Goal: Task Accomplishment & Management: Use online tool/utility

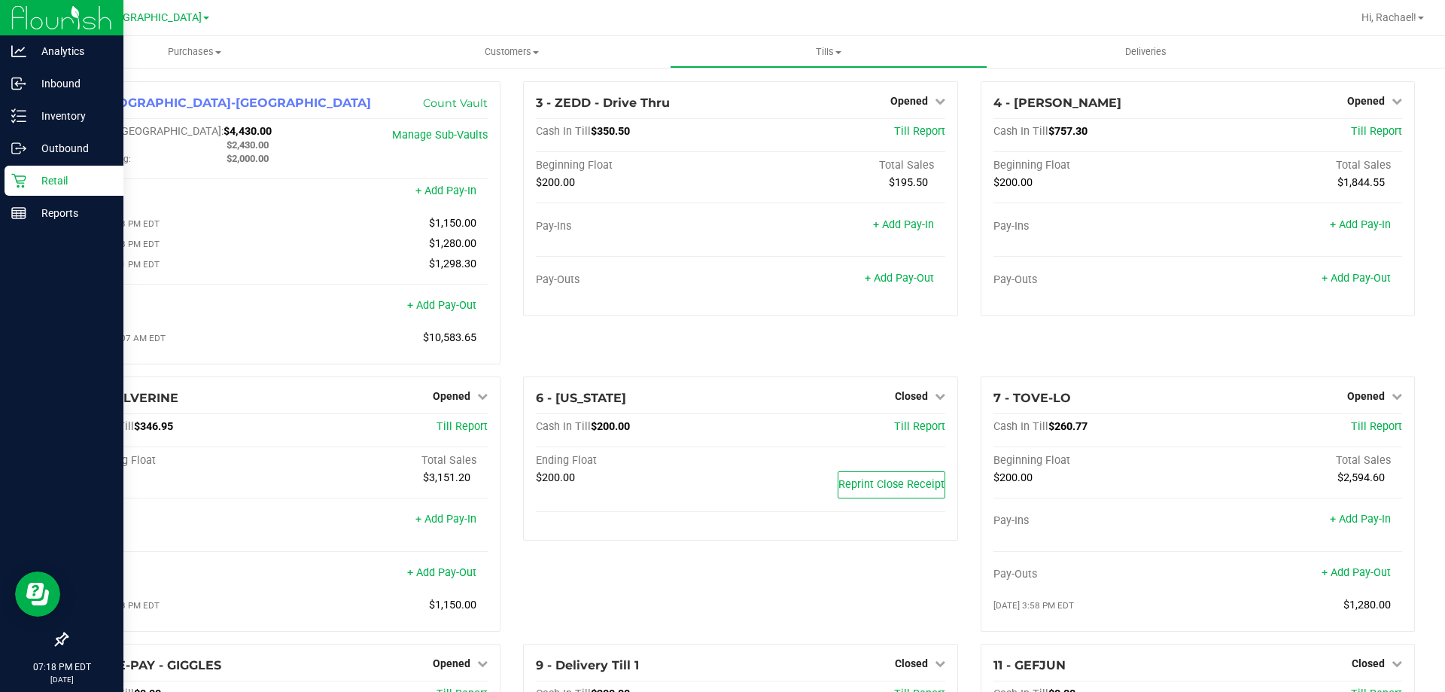
scroll to position [219, 0]
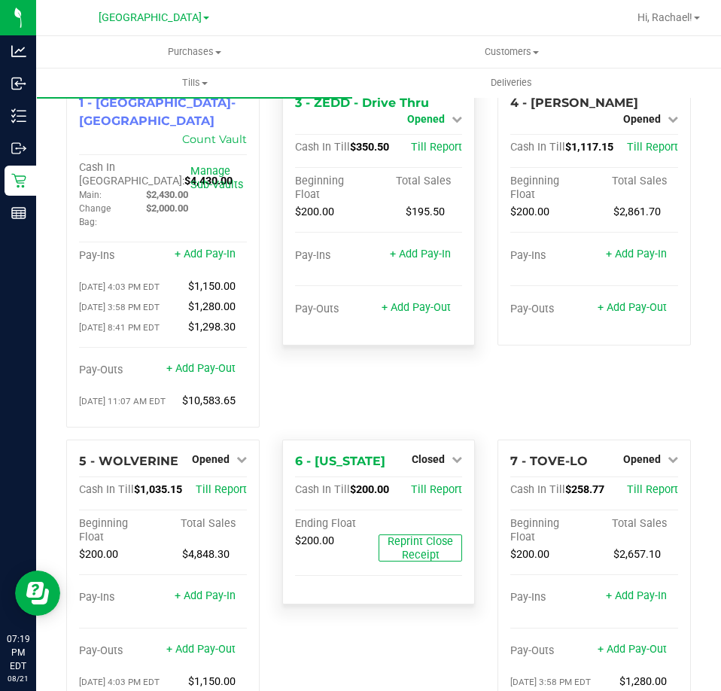
click at [425, 119] on span "Opened" at bounding box center [426, 119] width 38 height 12
click at [422, 136] on link "Close Till" at bounding box center [428, 132] width 41 height 12
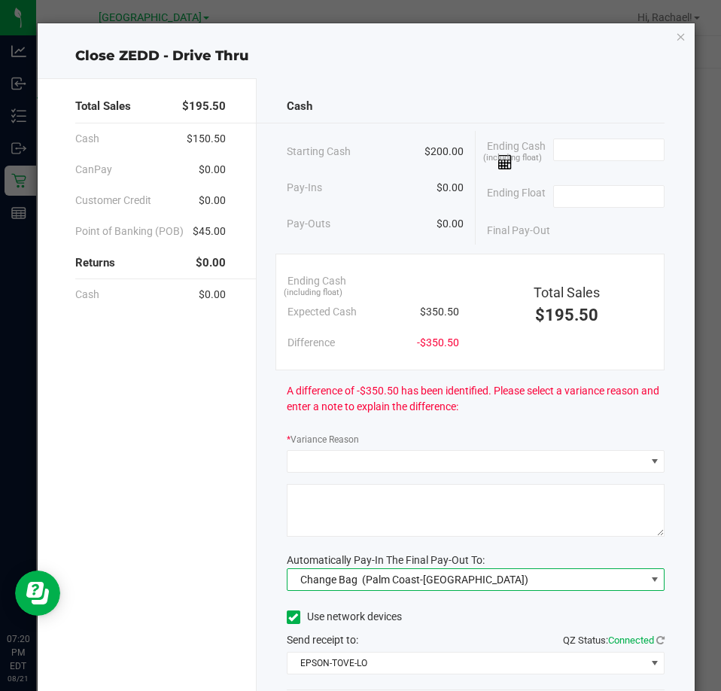
click at [581, 575] on span "Change Bag (Palm Coast-Vault)" at bounding box center [467, 579] width 358 height 21
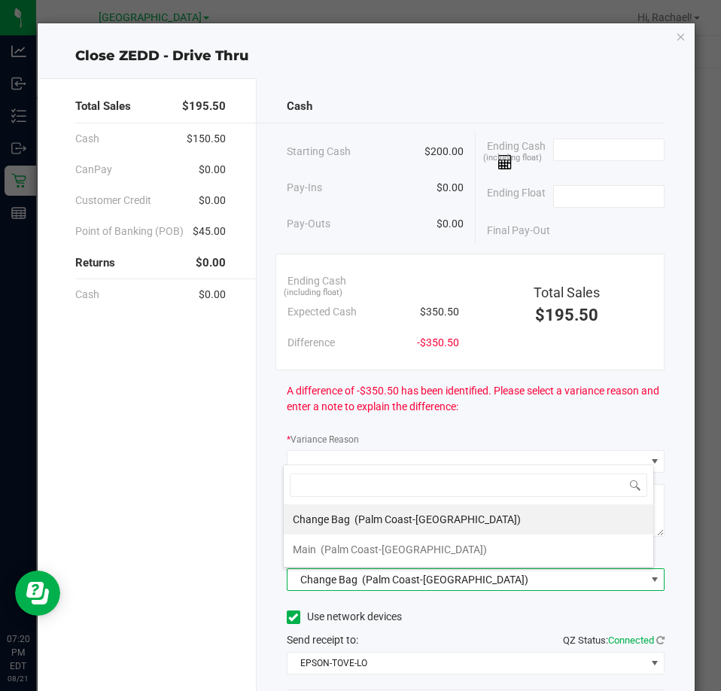
scroll to position [23, 372]
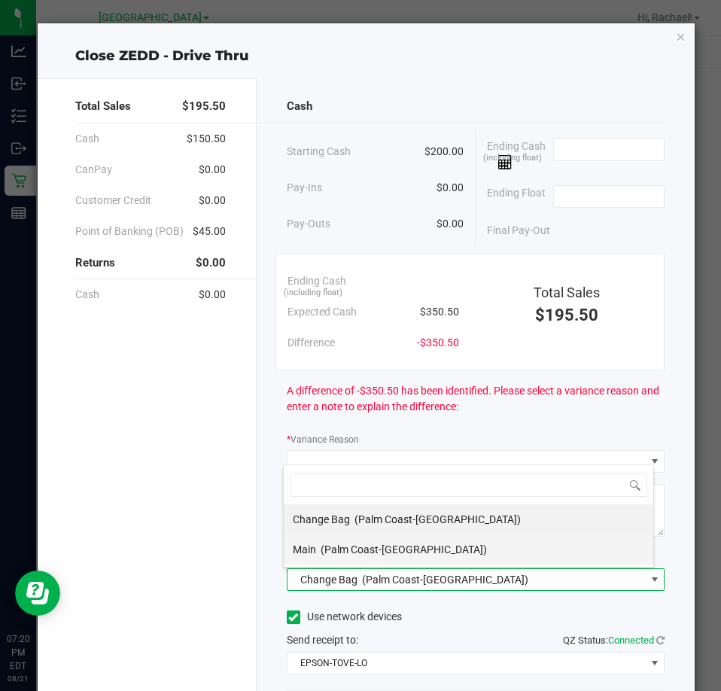
click at [348, 549] on span "(Palm Coast-Vault)" at bounding box center [404, 549] width 166 height 12
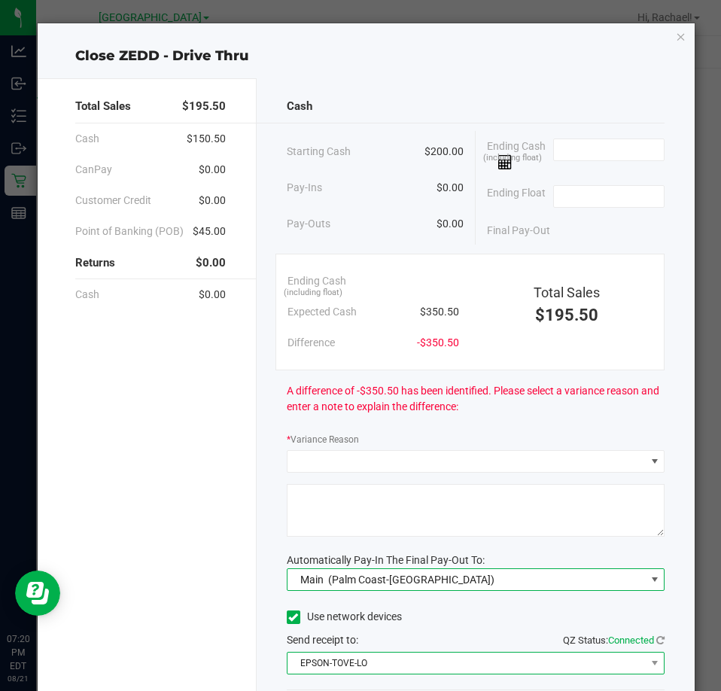
click at [367, 665] on span "EPSON-TOVE-LO" at bounding box center [467, 663] width 358 height 21
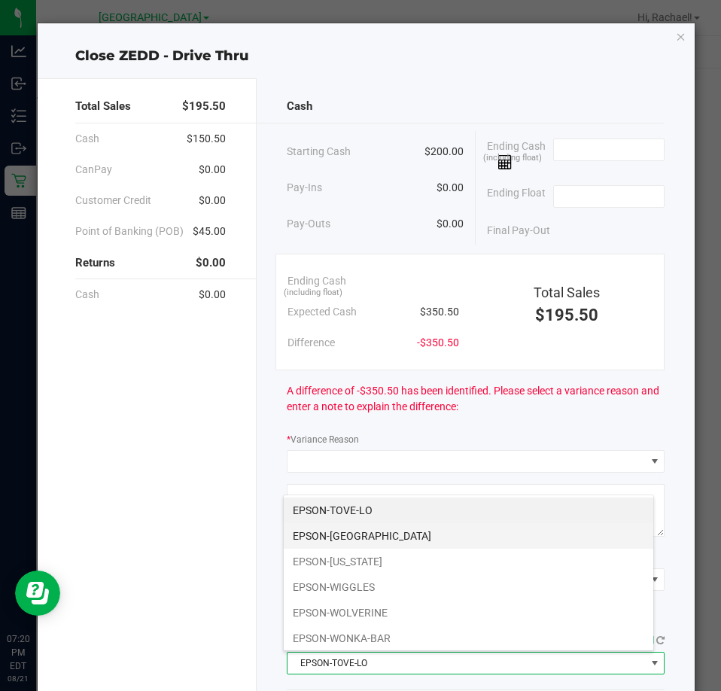
click at [373, 537] on li "EPSON-VANUATU" at bounding box center [469, 536] width 370 height 26
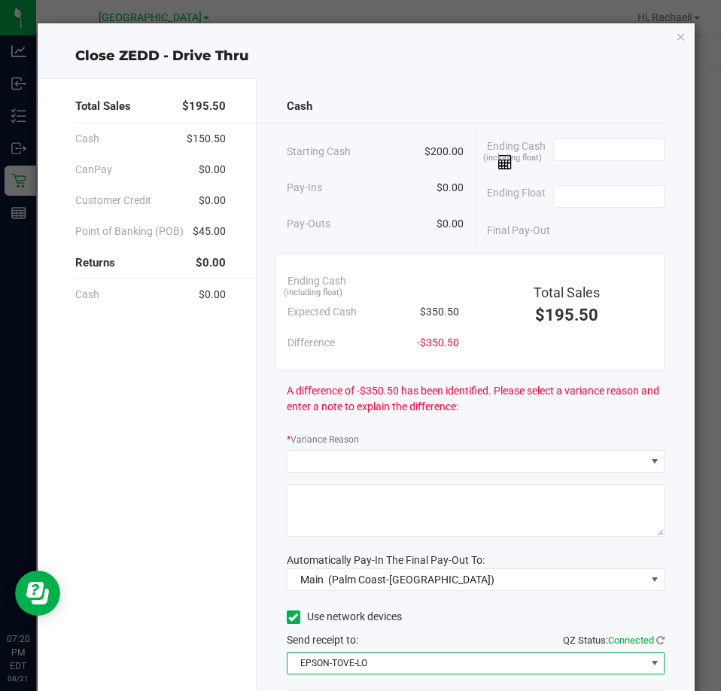
click at [621, 664] on span "EPSON-TOVE-LO" at bounding box center [467, 663] width 358 height 21
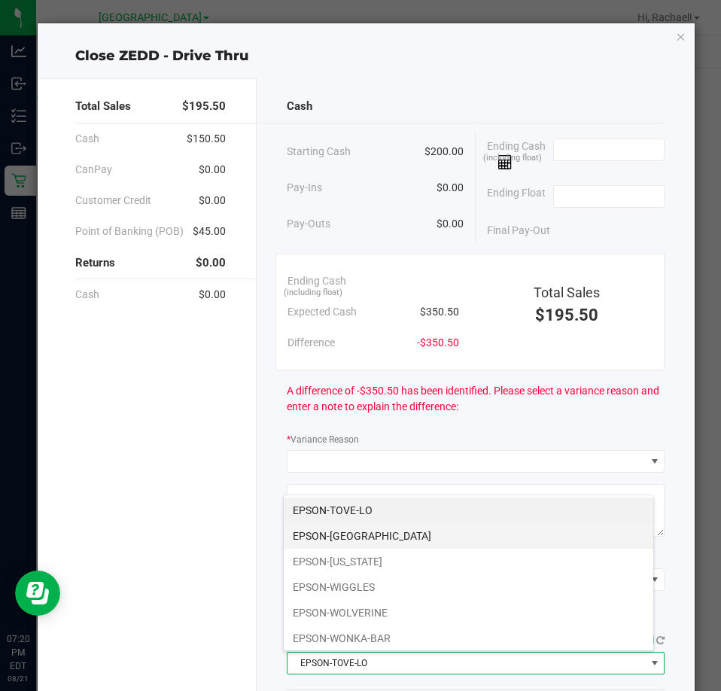
click at [335, 537] on li "EPSON-VANUATU" at bounding box center [469, 536] width 370 height 26
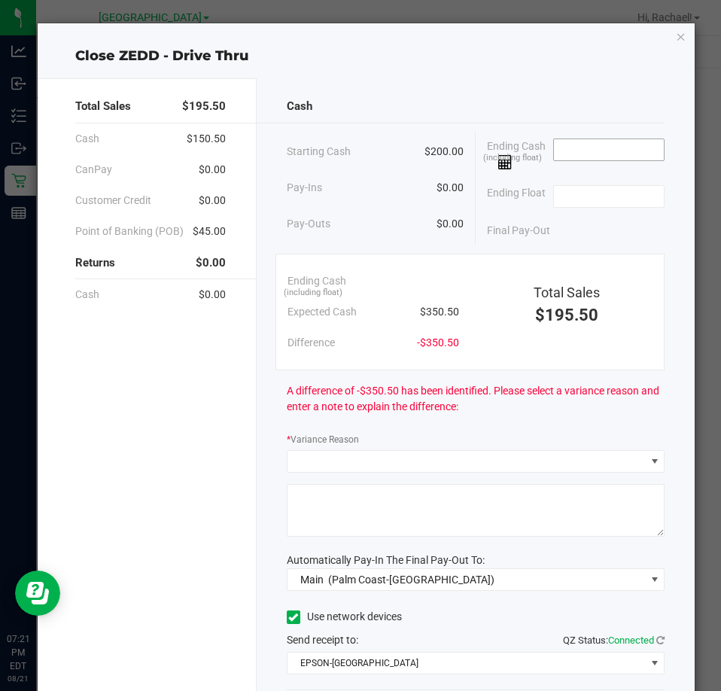
click at [592, 150] on input at bounding box center [609, 149] width 111 height 21
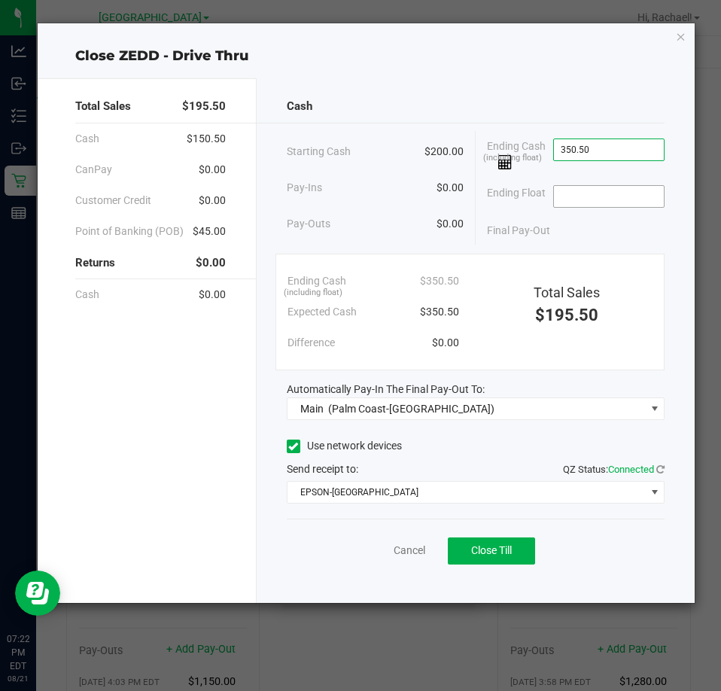
type input "$350.50"
click at [573, 202] on input at bounding box center [609, 196] width 111 height 21
type input "$200.00"
click at [569, 233] on div "Final Pay-Out $150.50" at bounding box center [576, 230] width 178 height 31
click at [476, 543] on button "Close Till" at bounding box center [491, 550] width 87 height 27
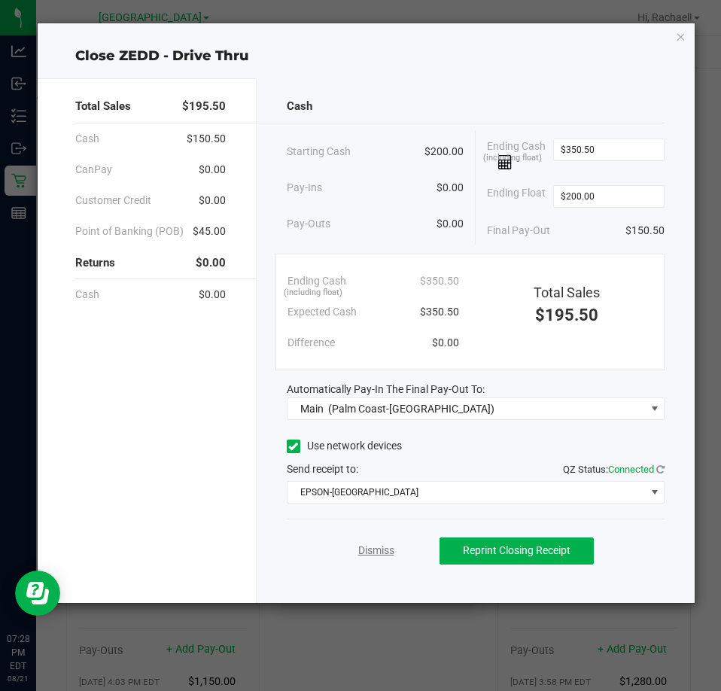
click at [367, 549] on link "Dismiss" at bounding box center [376, 551] width 36 height 16
